Goal: Information Seeking & Learning: Check status

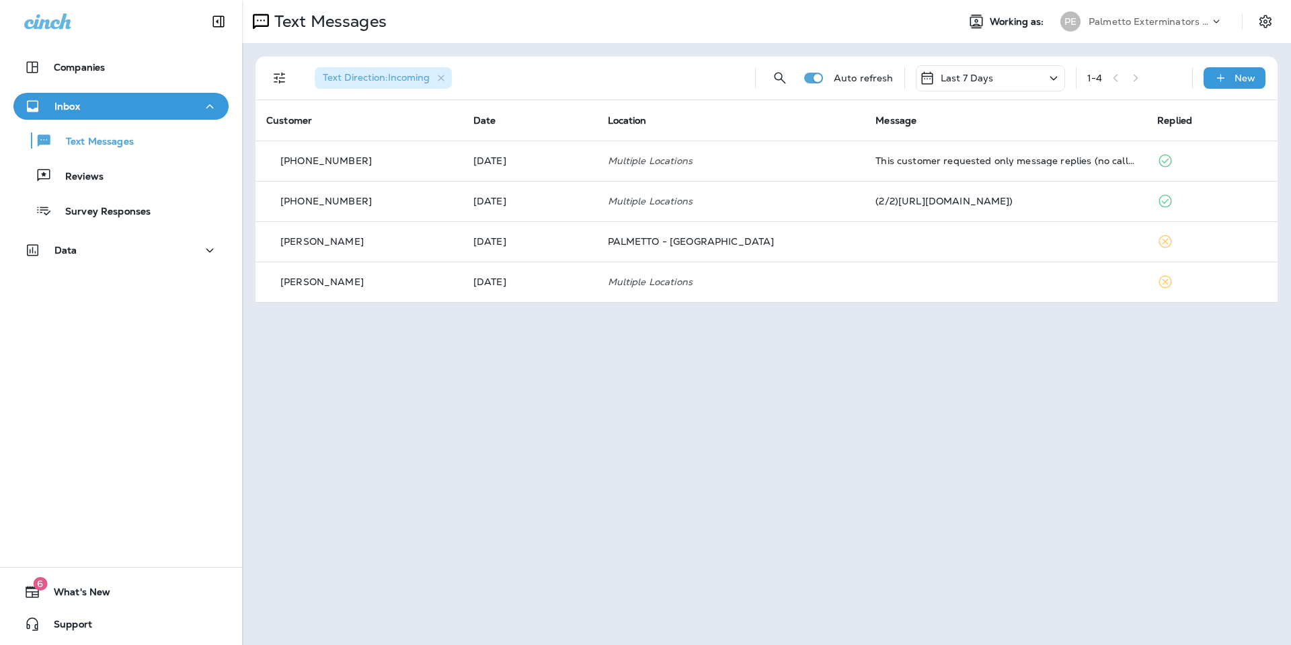
click at [977, 77] on p "Last 7 Days" at bounding box center [967, 78] width 53 height 11
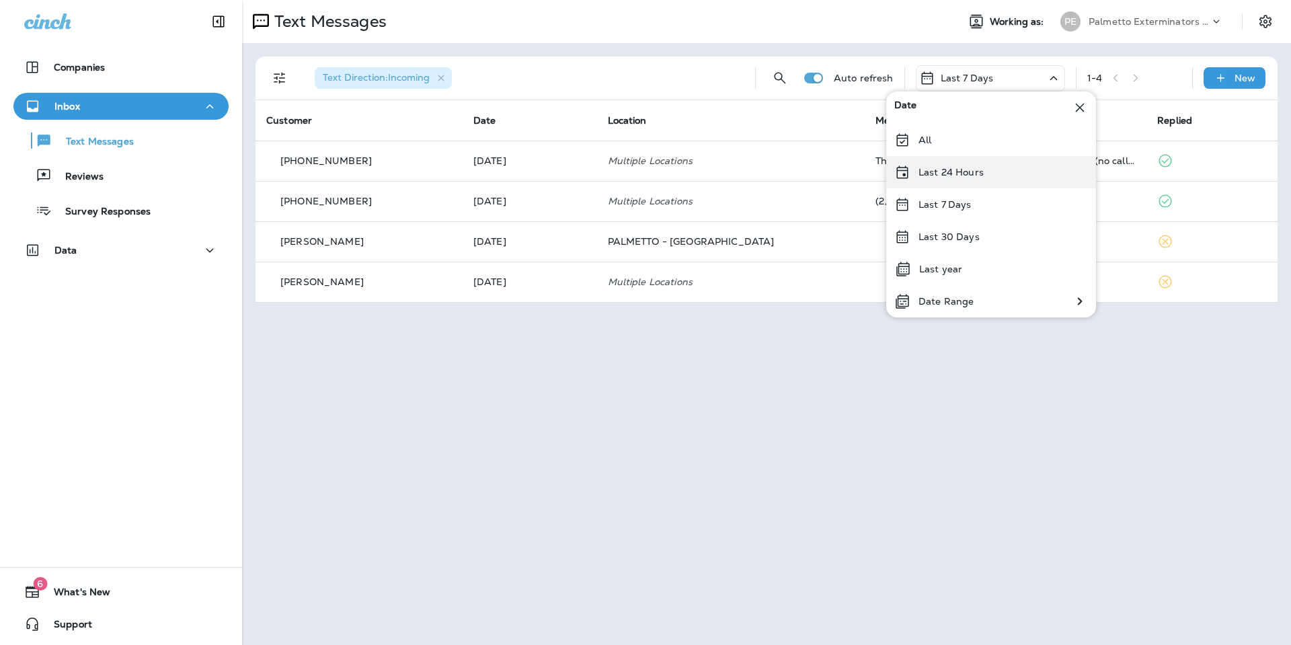
click at [931, 177] on p "Last 24 Hours" at bounding box center [951, 172] width 65 height 11
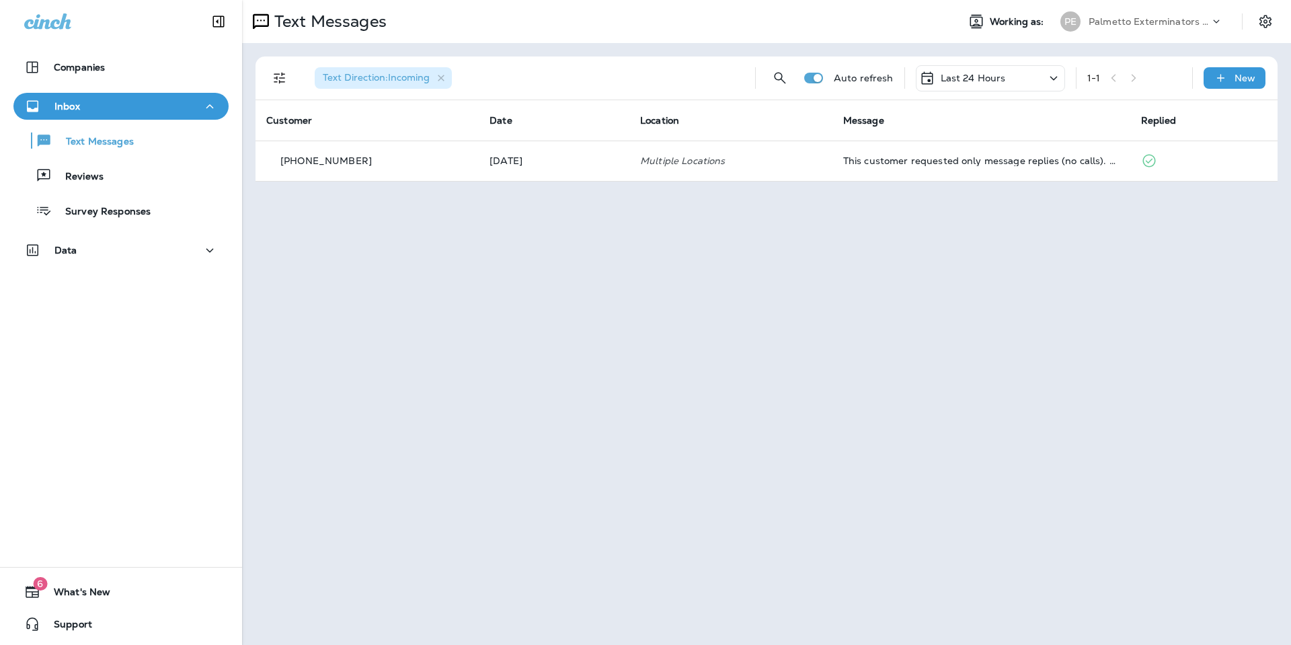
click at [964, 71] on div "Last 24 Hours" at bounding box center [962, 78] width 87 height 16
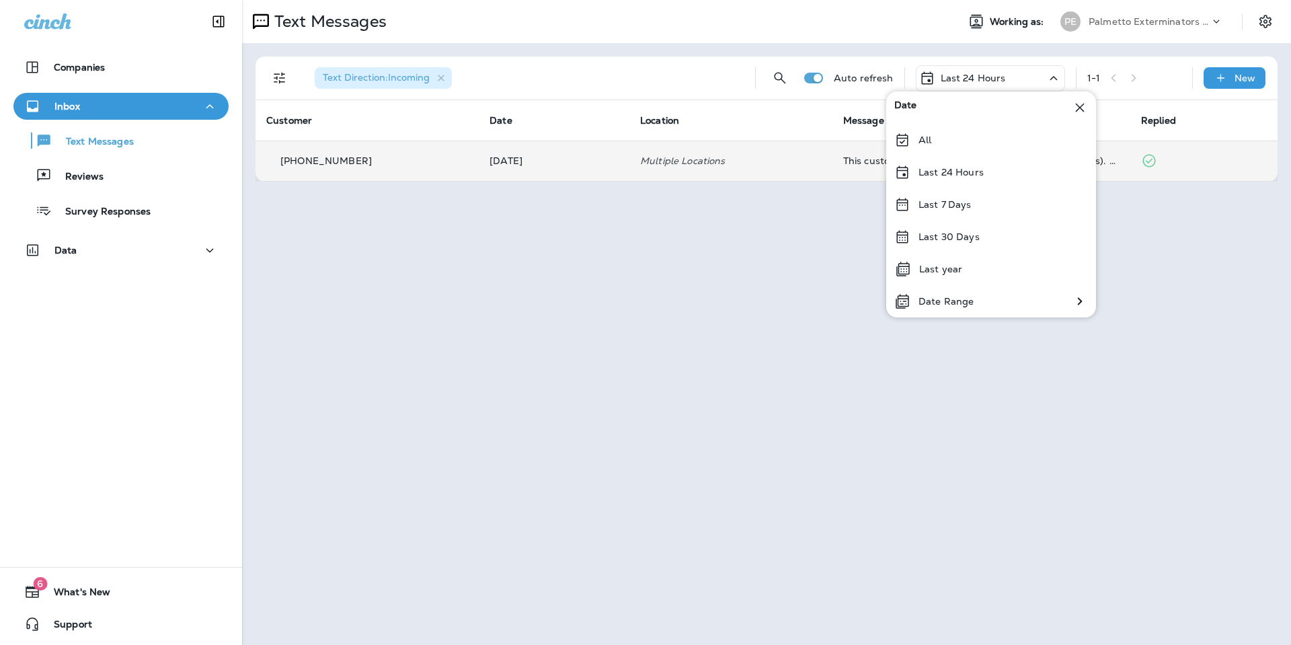
click at [807, 164] on p "Multiple Locations" at bounding box center [731, 160] width 182 height 11
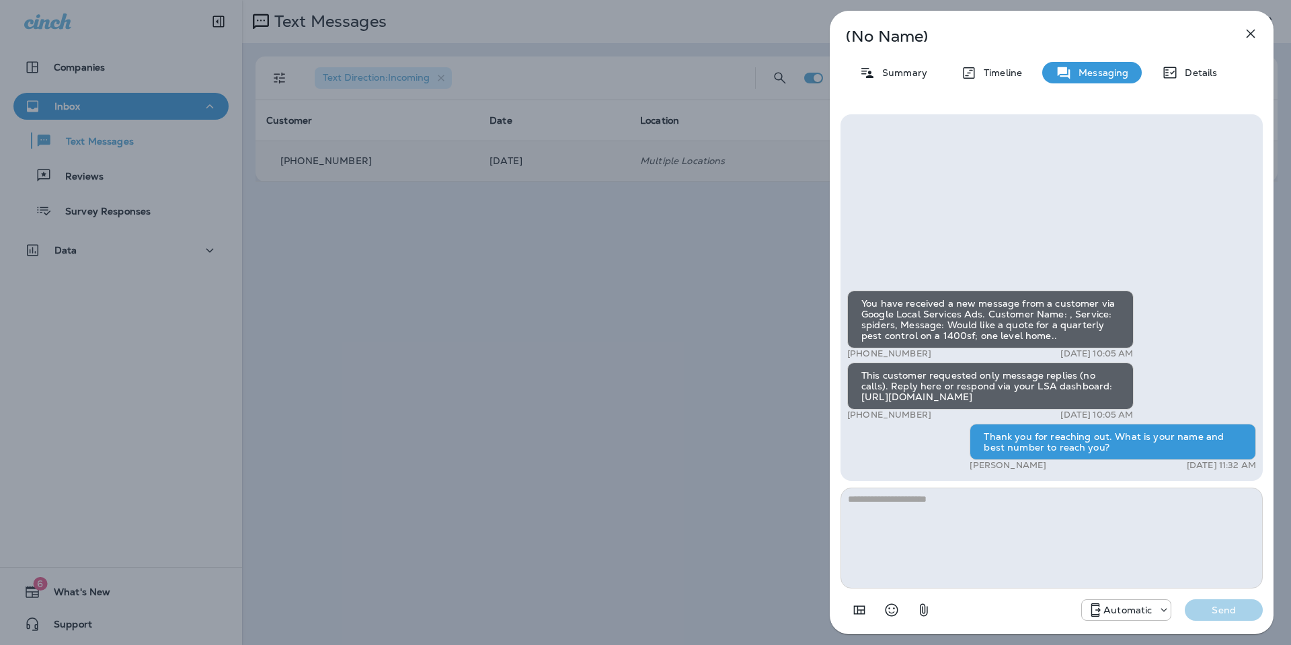
click at [1247, 35] on icon "button" at bounding box center [1251, 34] width 9 height 9
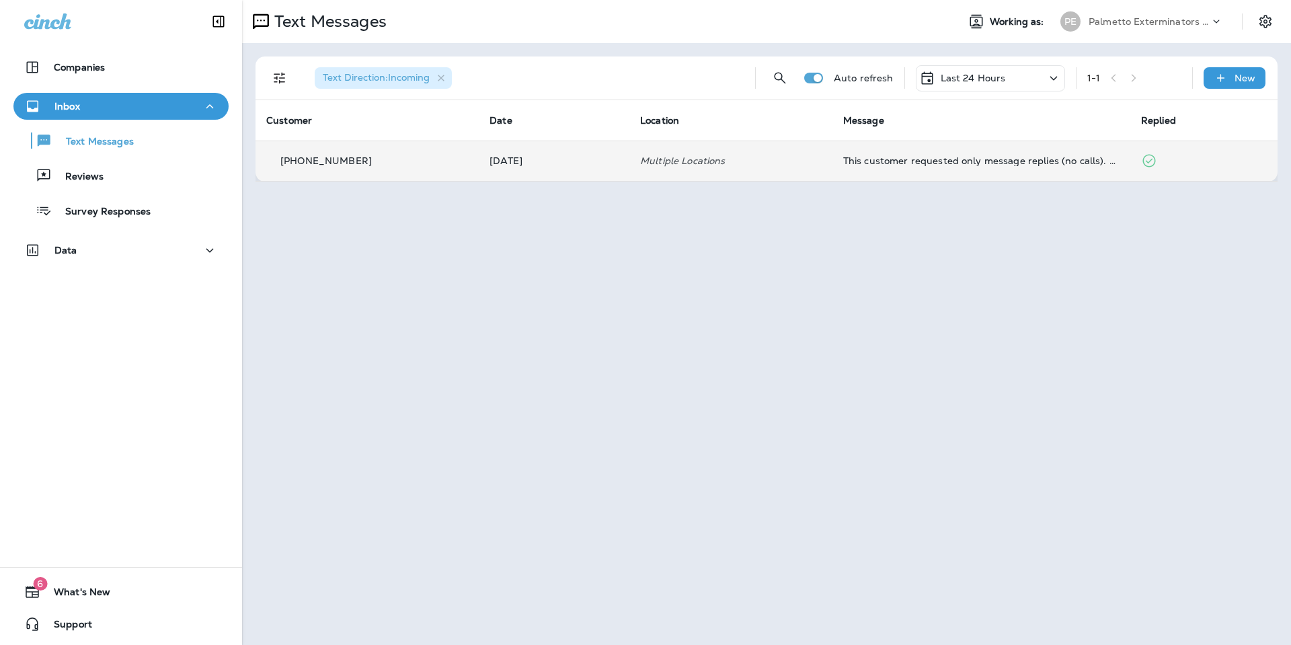
click at [980, 78] on p "Last 24 Hours" at bounding box center [973, 78] width 65 height 11
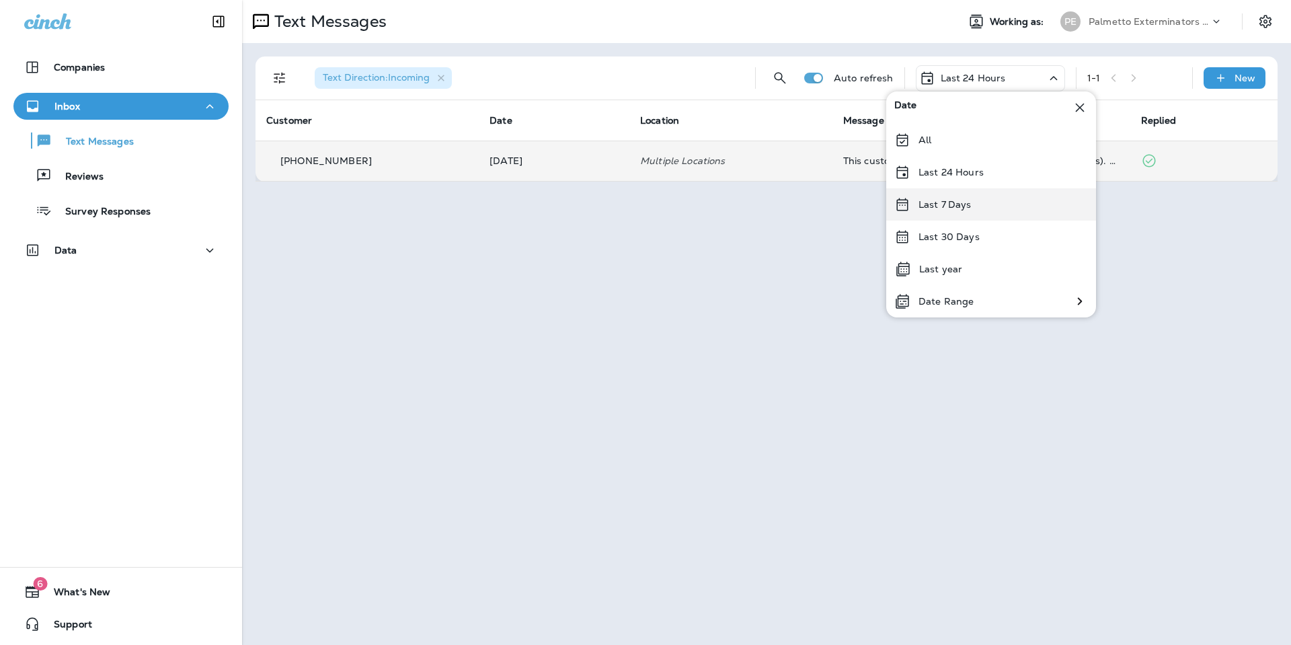
click at [961, 206] on p "Last 7 Days" at bounding box center [945, 204] width 53 height 11
